Goal: Navigation & Orientation: Find specific page/section

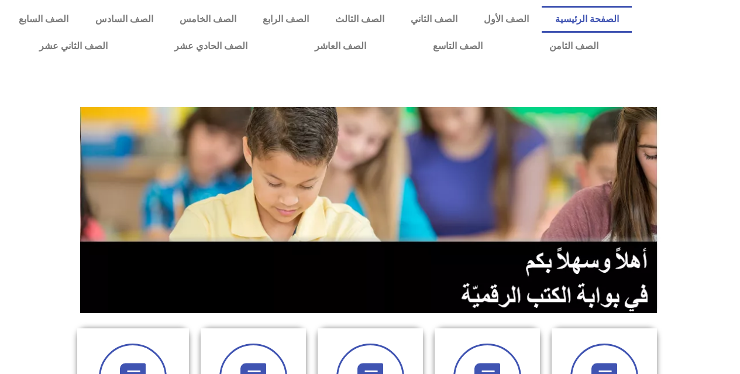
scroll to position [351, 0]
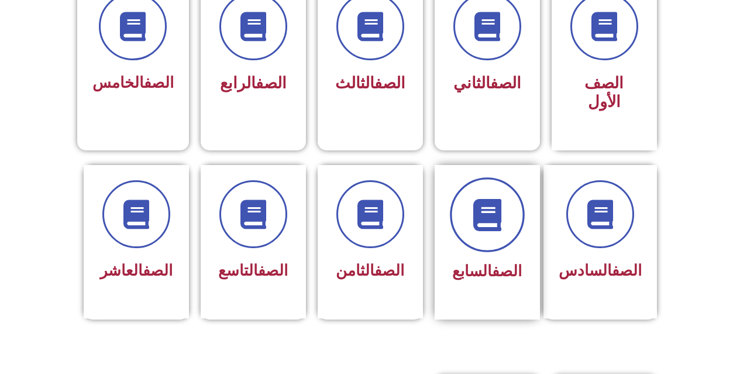
click at [516, 194] on span at bounding box center [487, 214] width 75 height 75
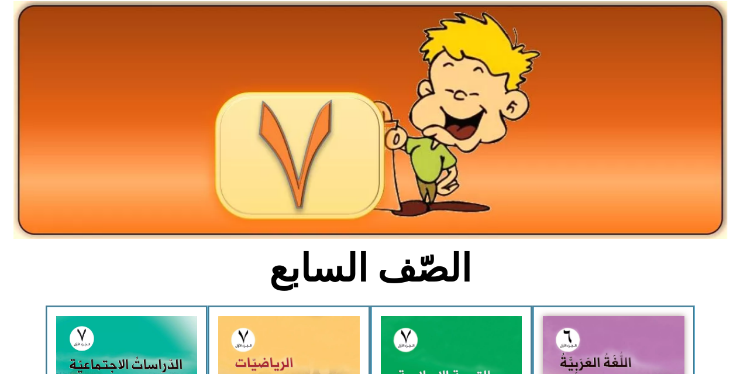
scroll to position [234, 0]
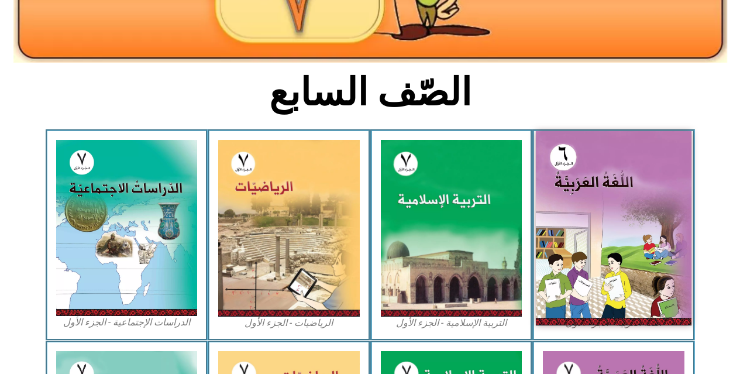
click at [579, 177] on img at bounding box center [614, 228] width 156 height 194
click at [580, 172] on img at bounding box center [614, 228] width 156 height 194
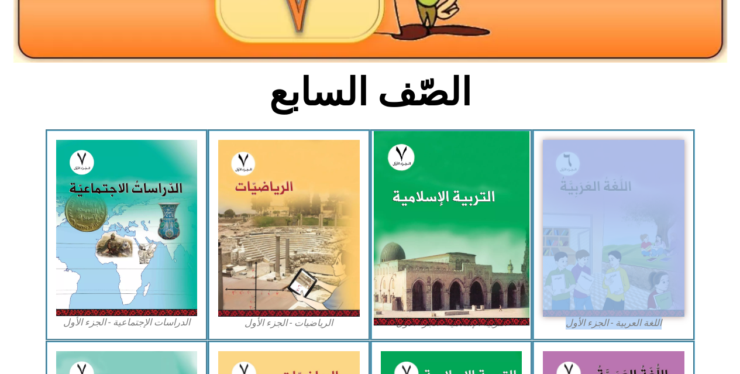
drag, startPoint x: 658, startPoint y: 154, endPoint x: 482, endPoint y: 175, distance: 176.7
click at [488, 176] on div "اللغة العربية - الجزء الأول​ التربية [DEMOGRAPHIC_DATA] - الجزء الأول الرياضيات…" at bounding box center [370, 234] width 649 height 211
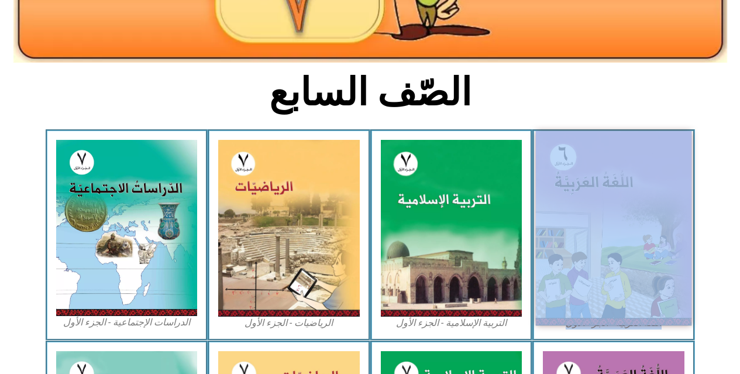
drag, startPoint x: 661, startPoint y: 150, endPoint x: 652, endPoint y: 153, distance: 9.5
click at [660, 151] on img at bounding box center [614, 228] width 156 height 194
click at [607, 169] on img at bounding box center [614, 228] width 156 height 194
click at [637, 201] on img at bounding box center [614, 228] width 156 height 194
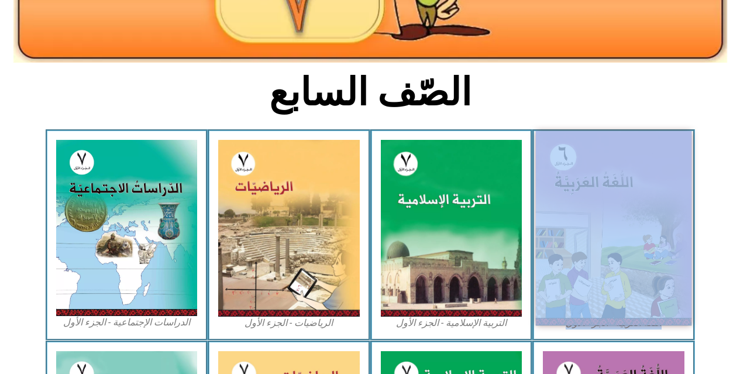
click at [632, 187] on img at bounding box center [614, 228] width 156 height 194
drag, startPoint x: 632, startPoint y: 187, endPoint x: 647, endPoint y: 244, distance: 58.6
click at [647, 244] on img at bounding box center [614, 228] width 156 height 194
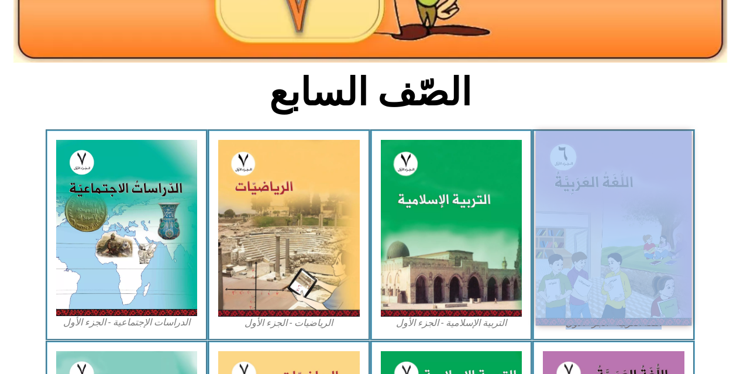
click at [647, 244] on img at bounding box center [614, 228] width 156 height 194
drag, startPoint x: 647, startPoint y: 244, endPoint x: 602, endPoint y: 256, distance: 46.7
click at [602, 256] on img at bounding box center [614, 228] width 156 height 194
